Goal: Entertainment & Leisure: Browse casually

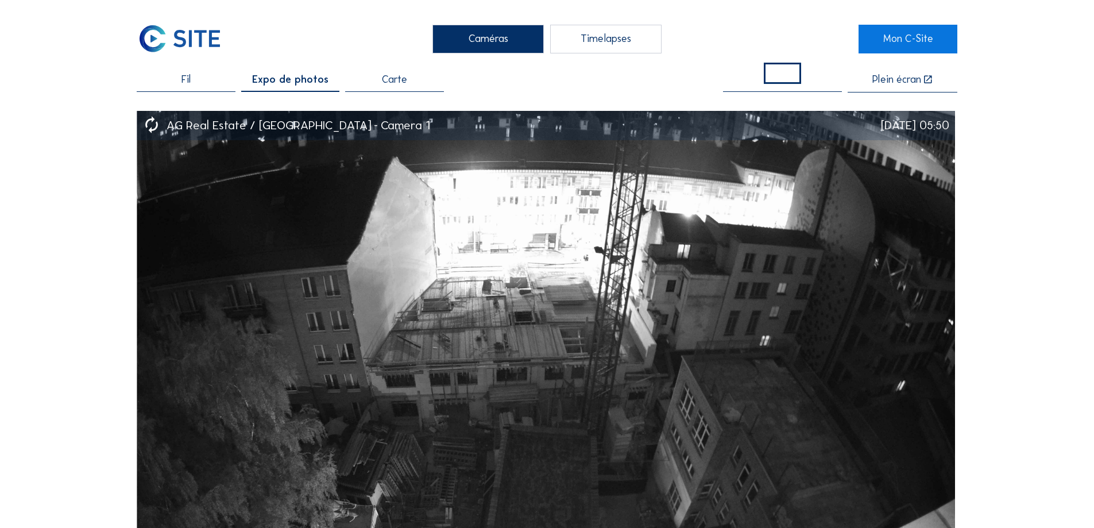
click at [179, 79] on div "Fil" at bounding box center [186, 83] width 98 height 17
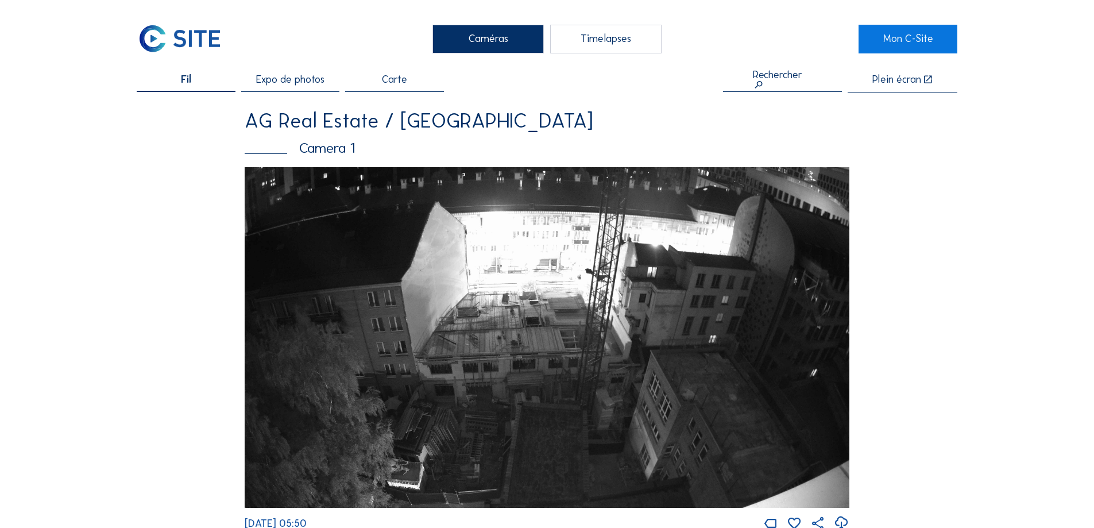
click at [600, 40] on div "Timelapses" at bounding box center [605, 39] width 111 height 29
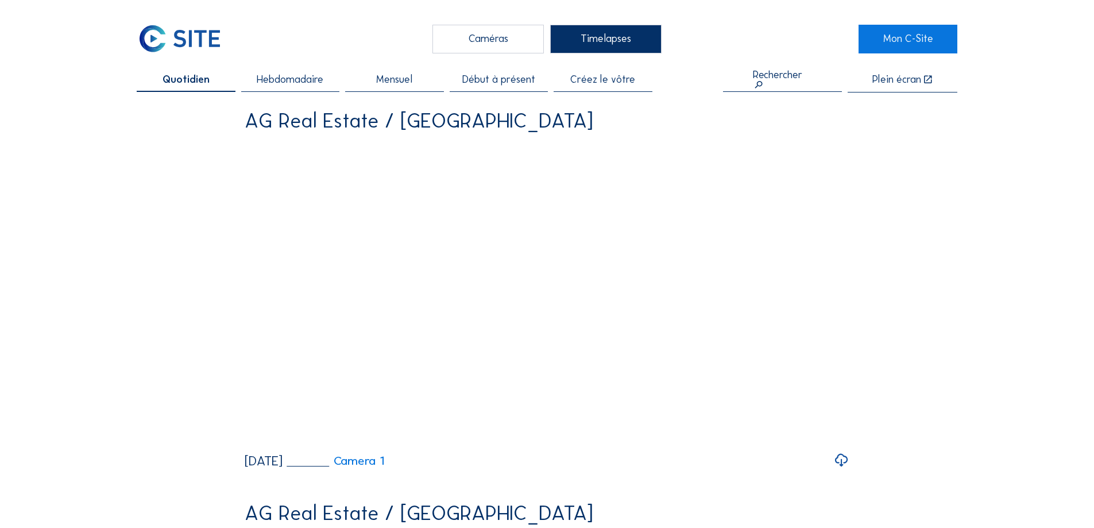
click at [299, 78] on span "Hebdomadaire" at bounding box center [290, 80] width 67 height 10
click at [185, 75] on span "Quotidien" at bounding box center [186, 80] width 44 height 10
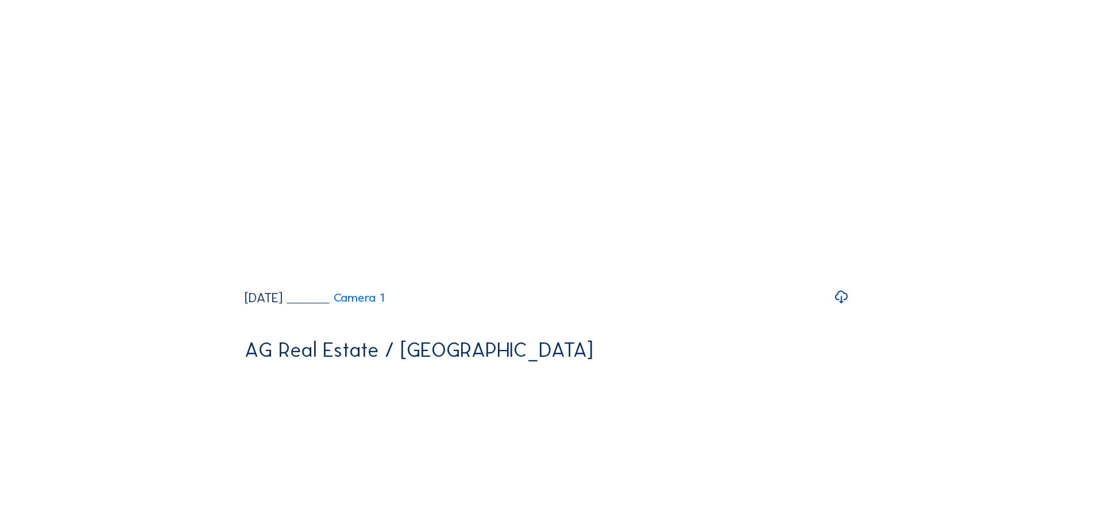
scroll to position [147, 0]
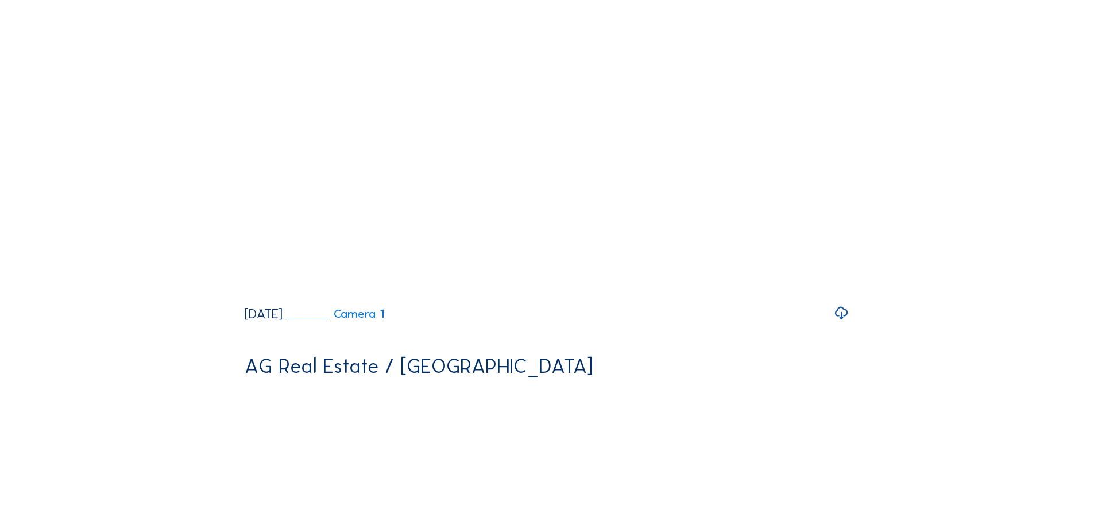
click at [844, 323] on icon at bounding box center [842, 313] width 16 height 19
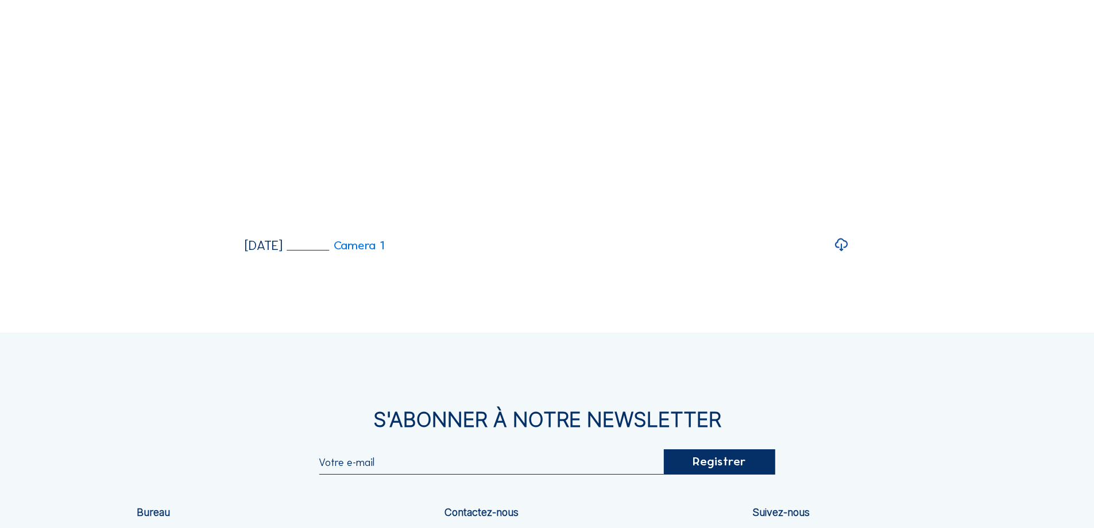
scroll to position [624, 0]
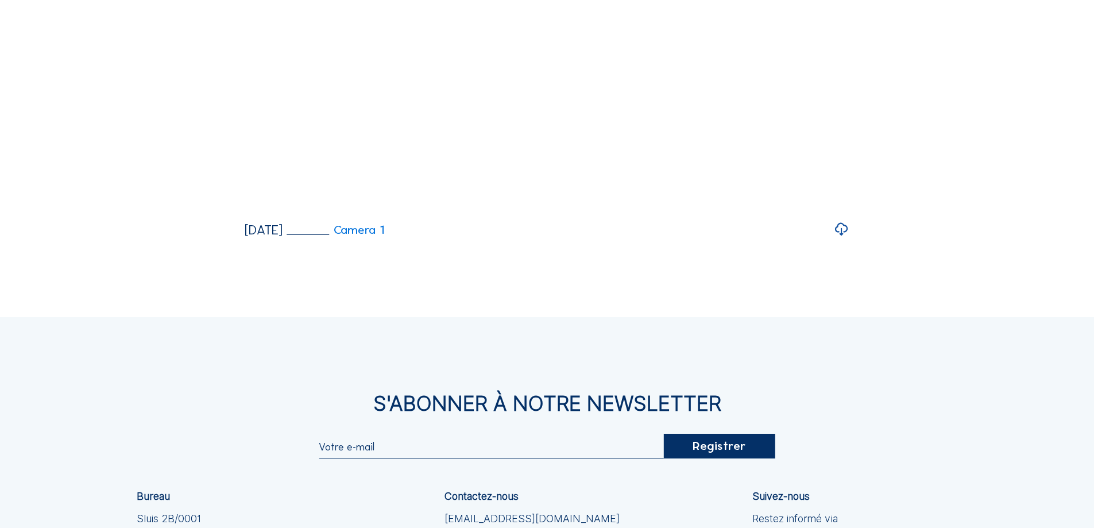
click at [844, 239] on icon at bounding box center [842, 229] width 16 height 19
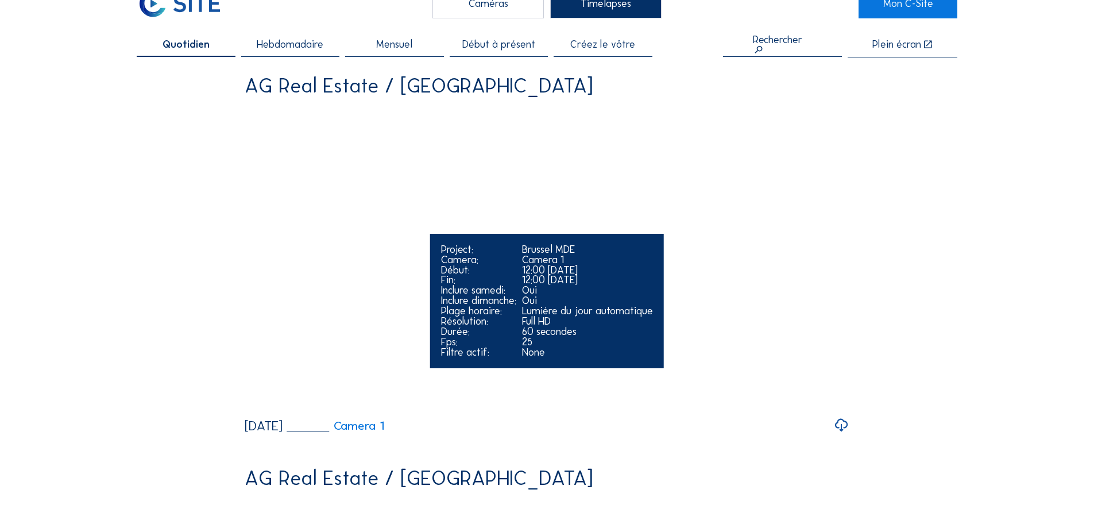
scroll to position [0, 0]
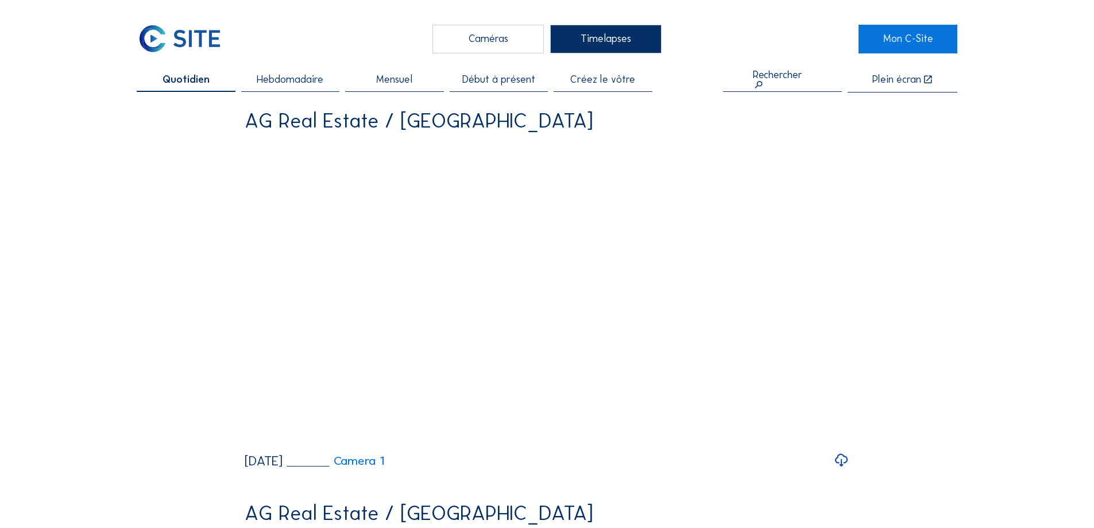
click at [527, 84] on span "Début à présent" at bounding box center [498, 80] width 73 height 10
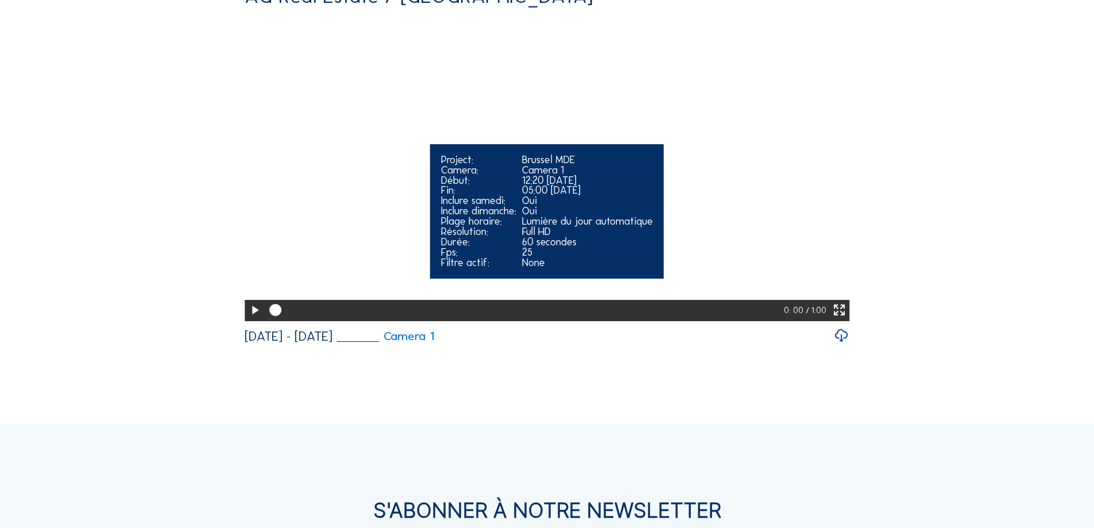
scroll to position [191, 0]
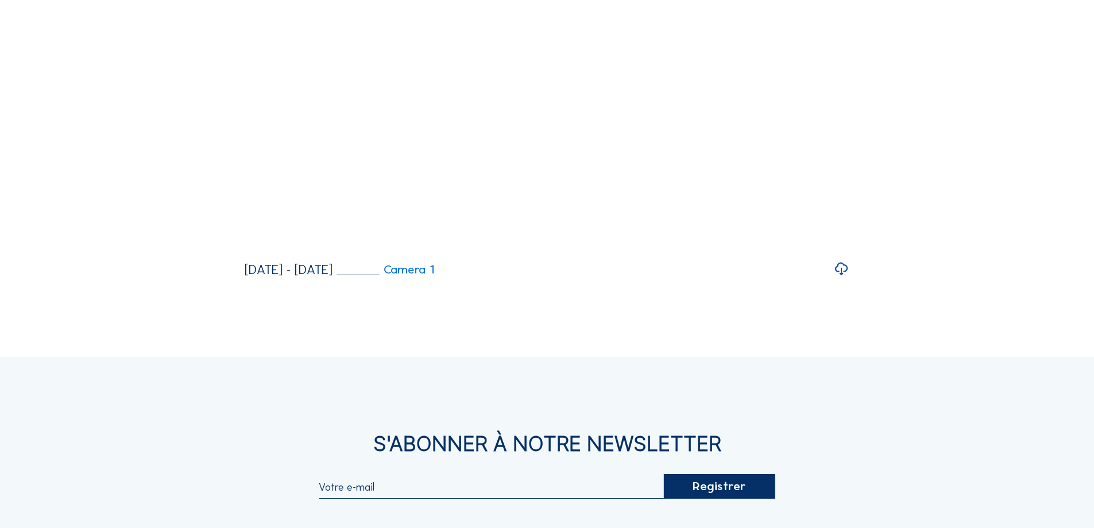
click at [843, 279] on icon at bounding box center [842, 269] width 16 height 19
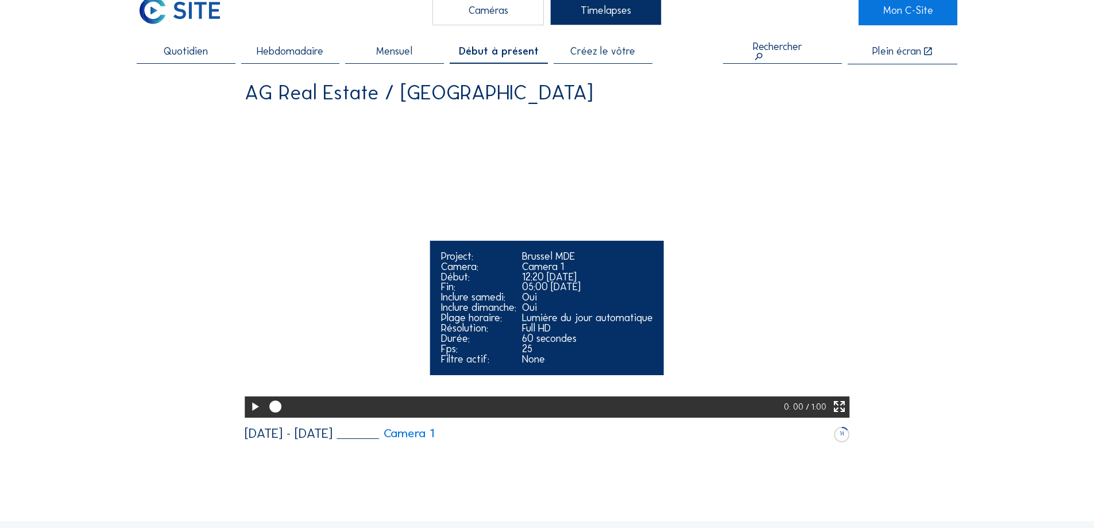
scroll to position [0, 0]
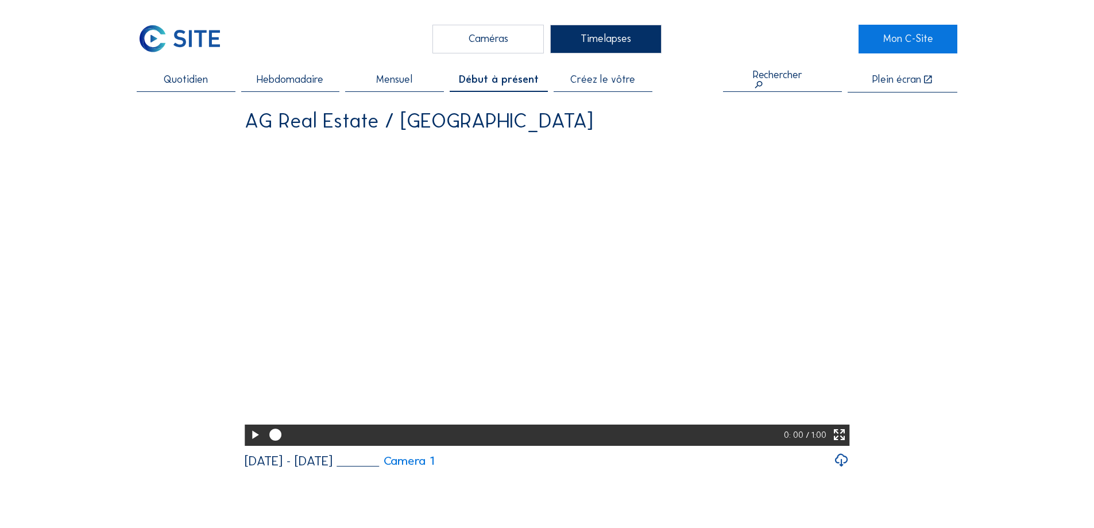
click at [215, 85] on div "Quotidien" at bounding box center [186, 83] width 98 height 17
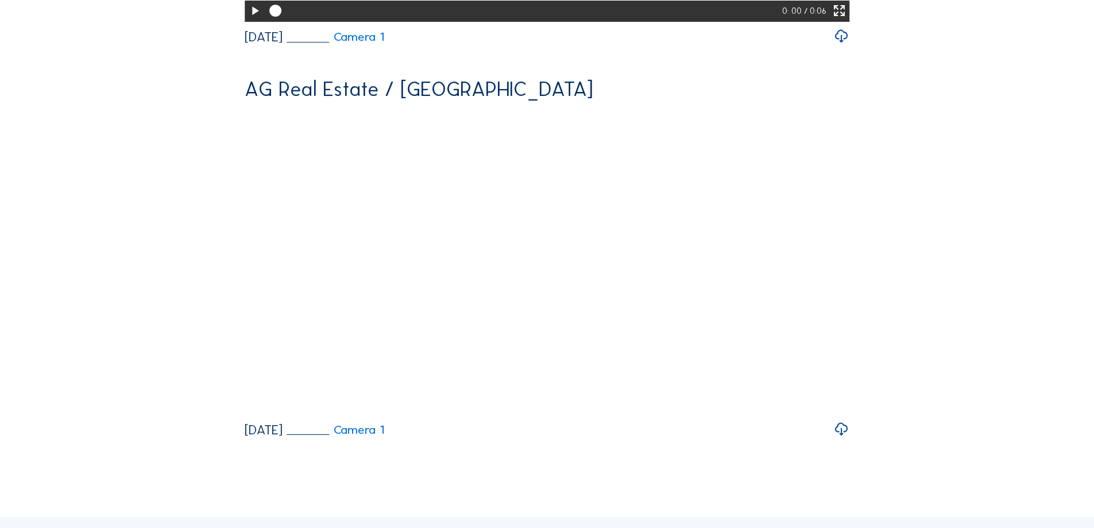
scroll to position [478, 0]
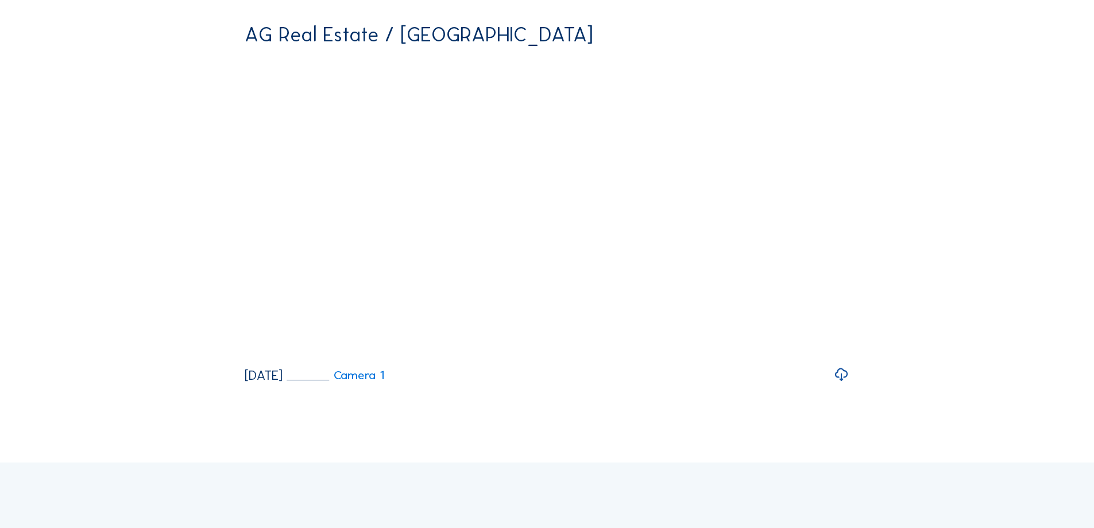
click at [961, 191] on div "Caméras Timelapses Mon C-Site Quotidien Hebdomadaire Mensuel Début à présent Cr…" at bounding box center [547, 201] width 1094 height 1358
